Goal: Task Accomplishment & Management: Use online tool/utility

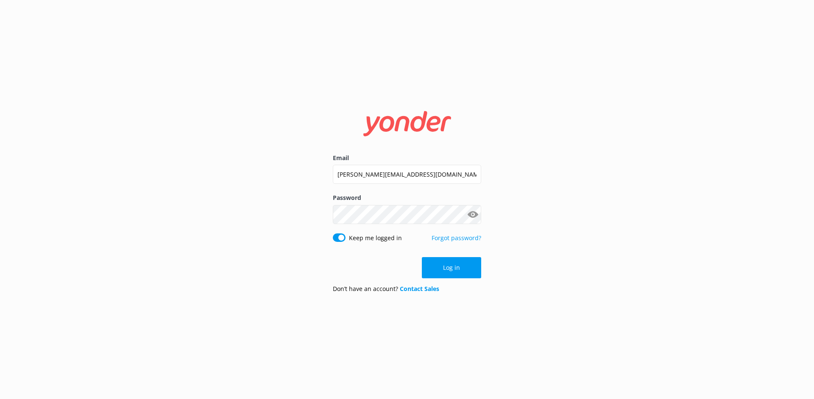
click at [442, 265] on button "Log in" at bounding box center [451, 267] width 59 height 21
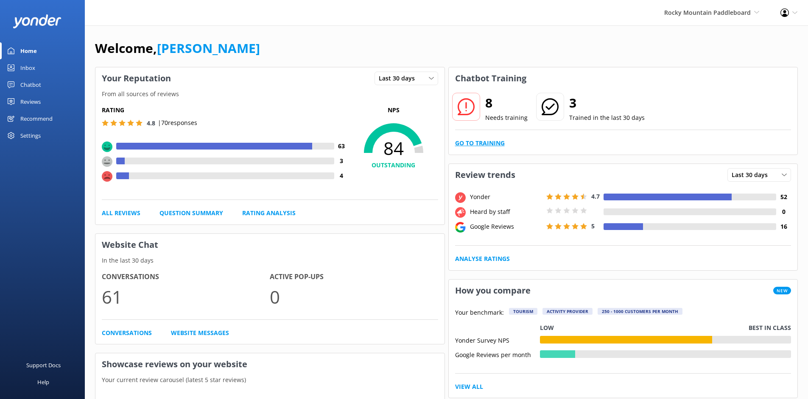
click at [497, 141] on link "Go to Training" at bounding box center [480, 143] width 50 height 9
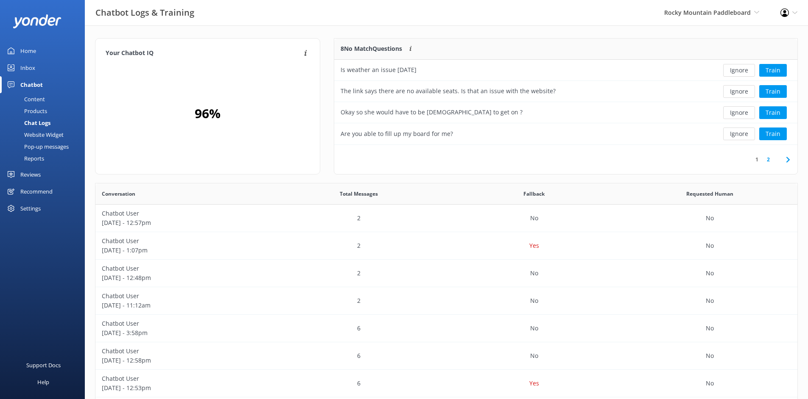
scroll to position [7, 7]
click at [744, 67] on button "Ignore" at bounding box center [739, 70] width 32 height 13
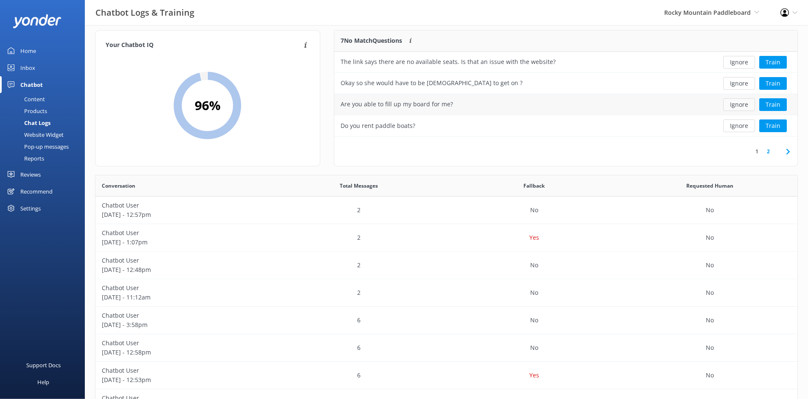
scroll to position [7, 0]
click at [747, 104] on button "Ignore" at bounding box center [739, 106] width 32 height 13
click at [747, 82] on button "Ignore" at bounding box center [739, 84] width 32 height 13
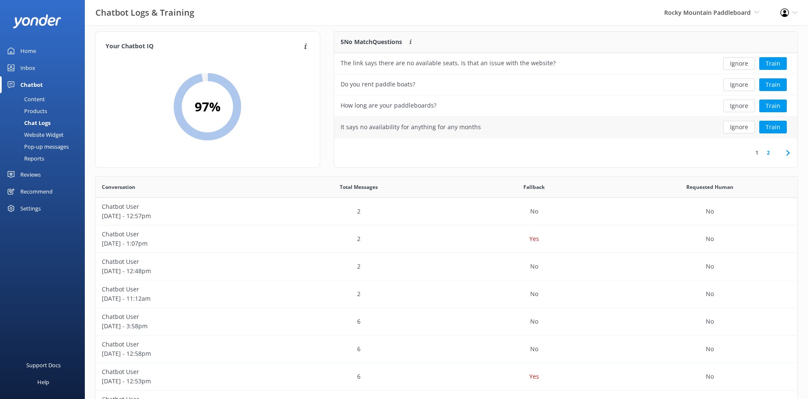
click at [742, 126] on button "Ignore" at bounding box center [739, 127] width 32 height 13
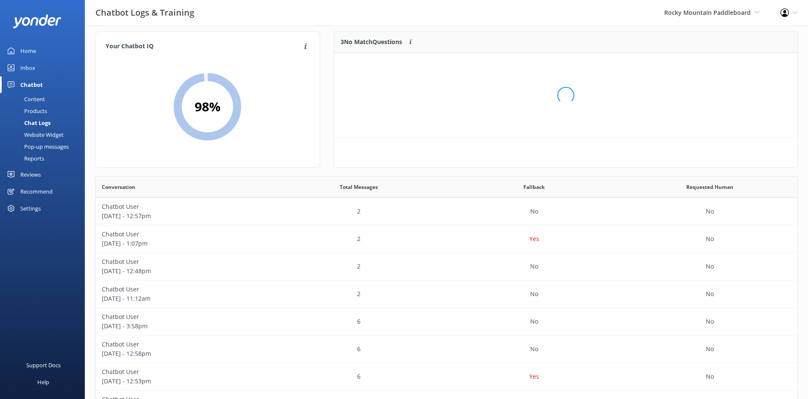
scroll to position [79, 457]
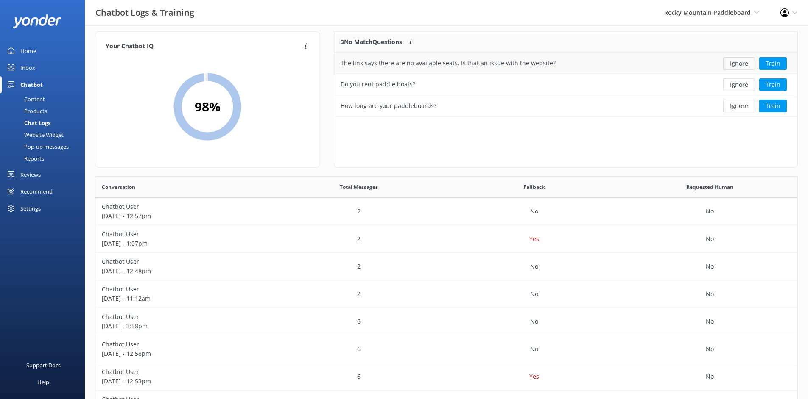
click at [745, 64] on button "Ignore" at bounding box center [739, 63] width 32 height 13
click at [745, 64] on div "Loading.. Train" at bounding box center [749, 63] width 81 height 13
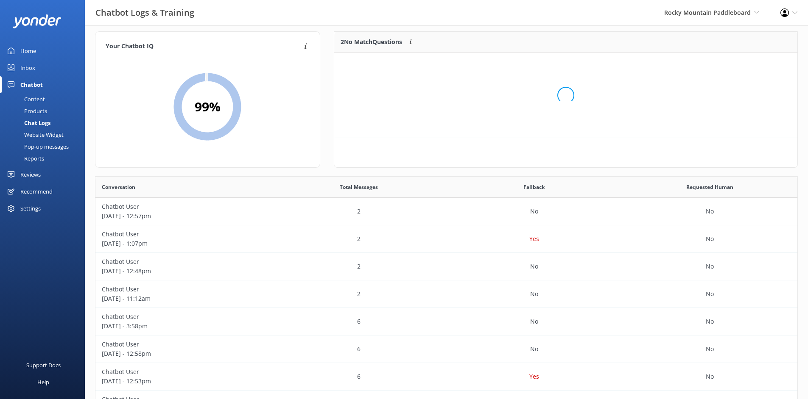
scroll to position [58, 457]
click at [745, 64] on button "Ignore" at bounding box center [739, 63] width 32 height 13
click at [743, 67] on button "Ignore" at bounding box center [739, 63] width 32 height 13
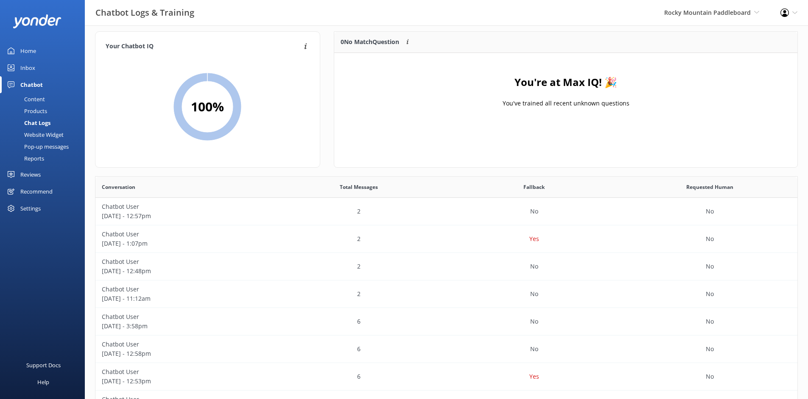
click at [23, 46] on div "Home" at bounding box center [28, 50] width 16 height 17
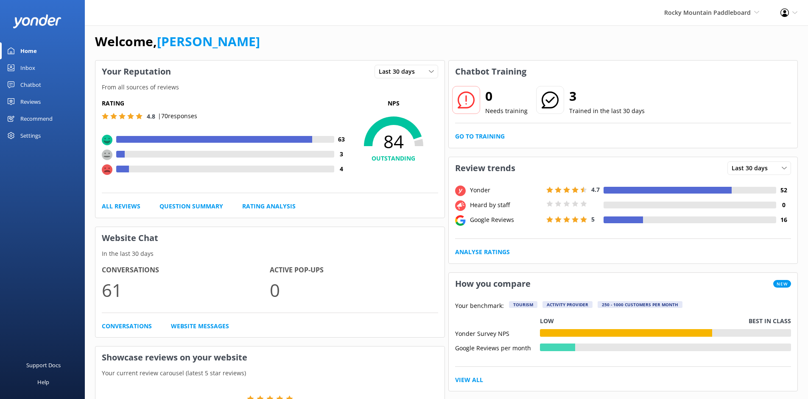
scroll to position [14, 0]
